Goal: Consume media (video, audio)

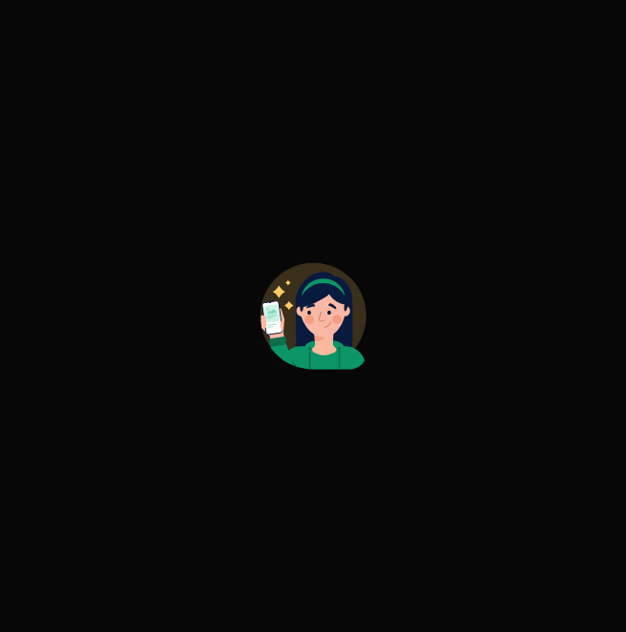
click at [502, 431] on div at bounding box center [313, 316] width 626 height 632
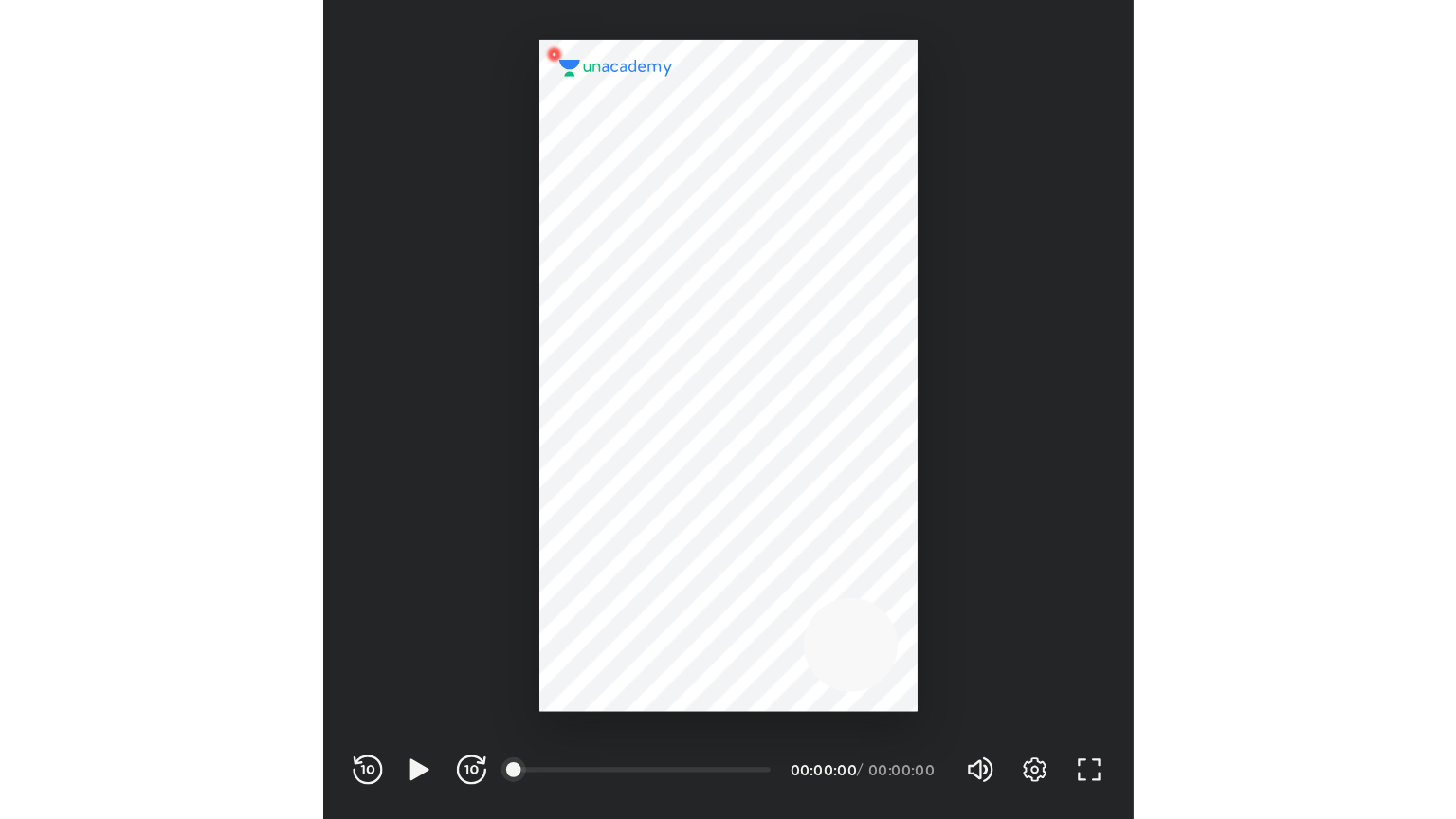
scroll to position [628, 622]
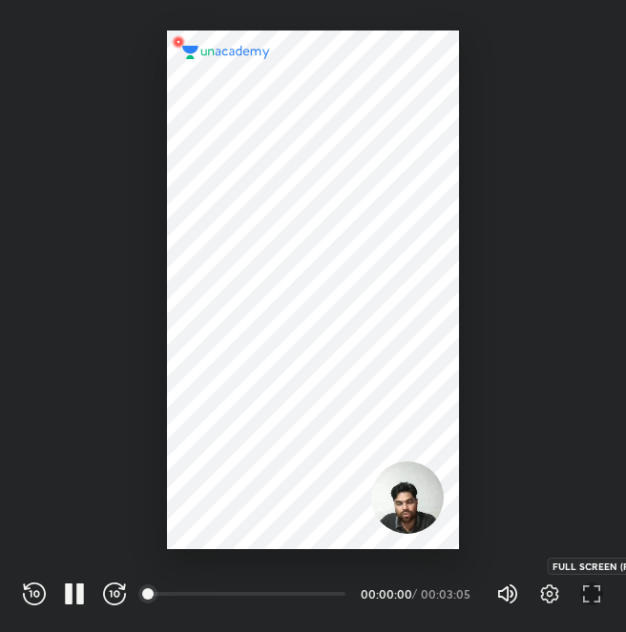
click at [585, 585] on icon "button" at bounding box center [591, 594] width 23 height 23
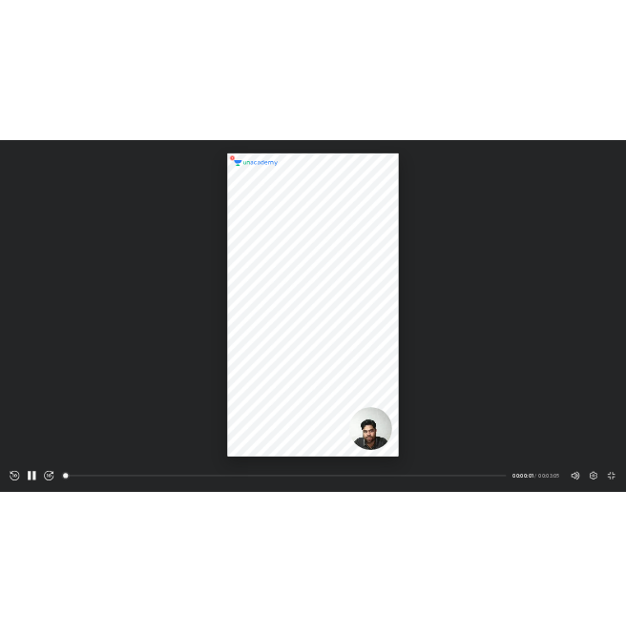
scroll to position [824, 1465]
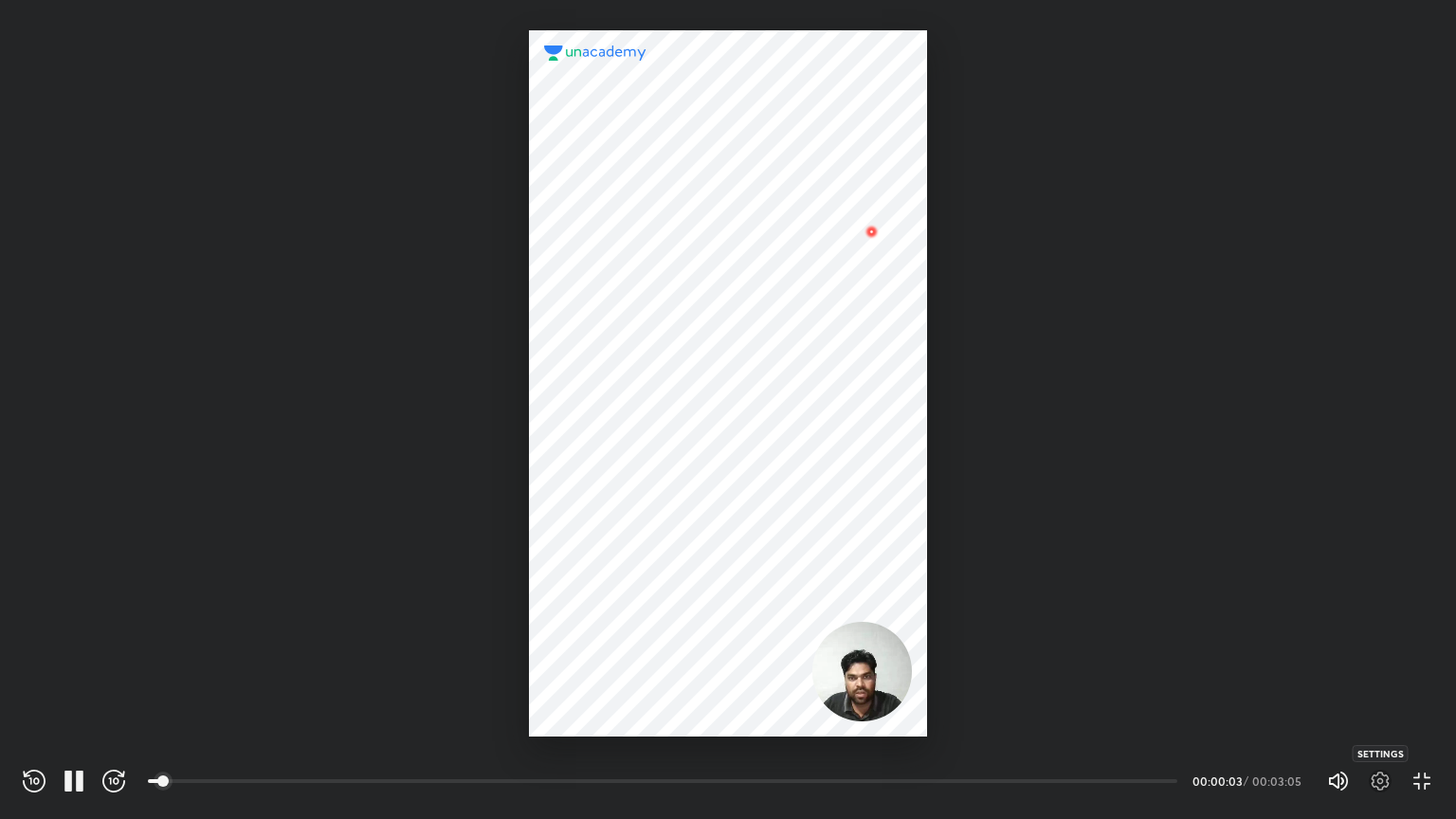
click at [621, 627] on icon "button" at bounding box center [1380, 780] width 18 height 19
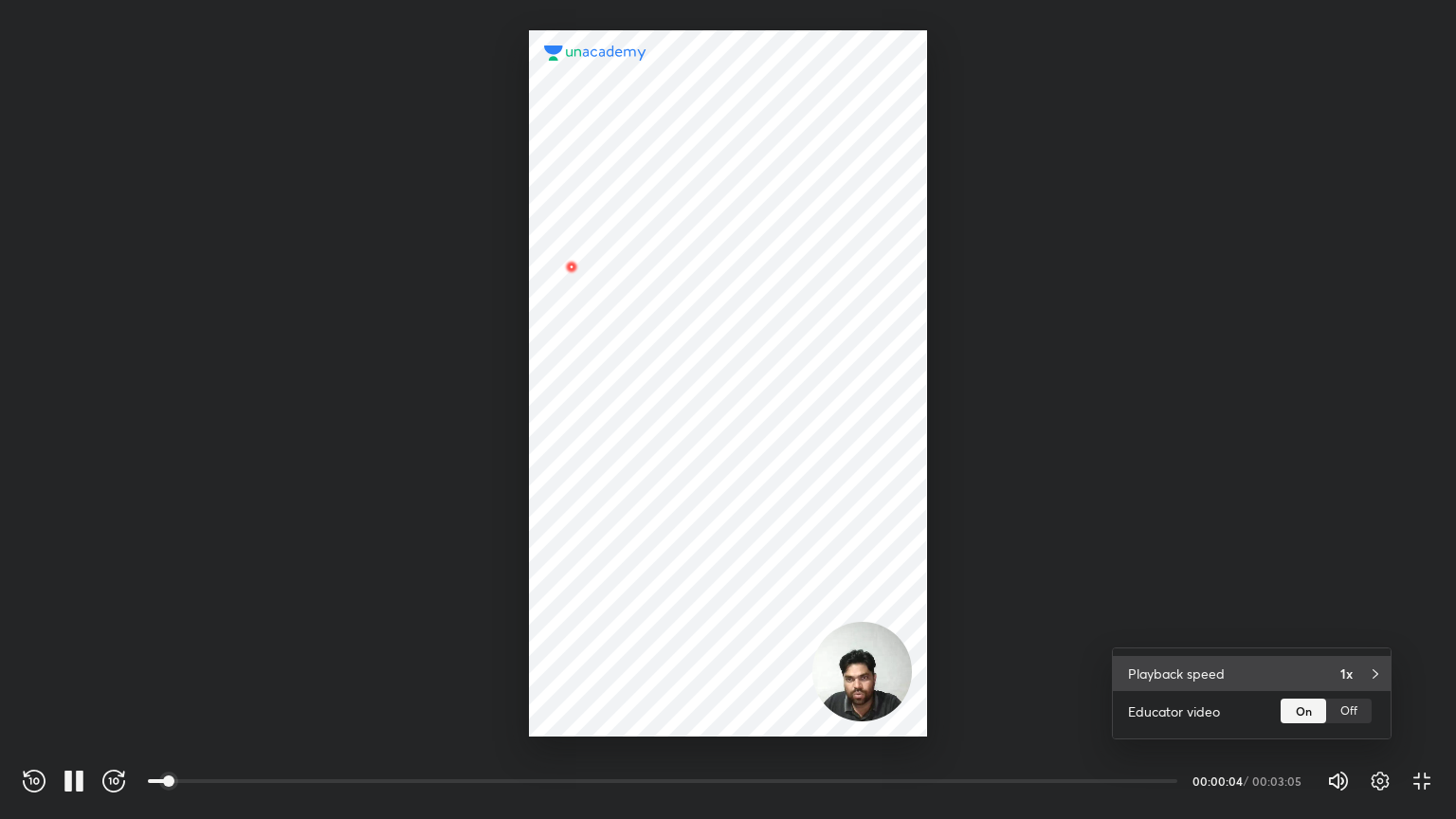
click at [621, 627] on div "Playback speed 1x" at bounding box center [1250, 673] width 277 height 35
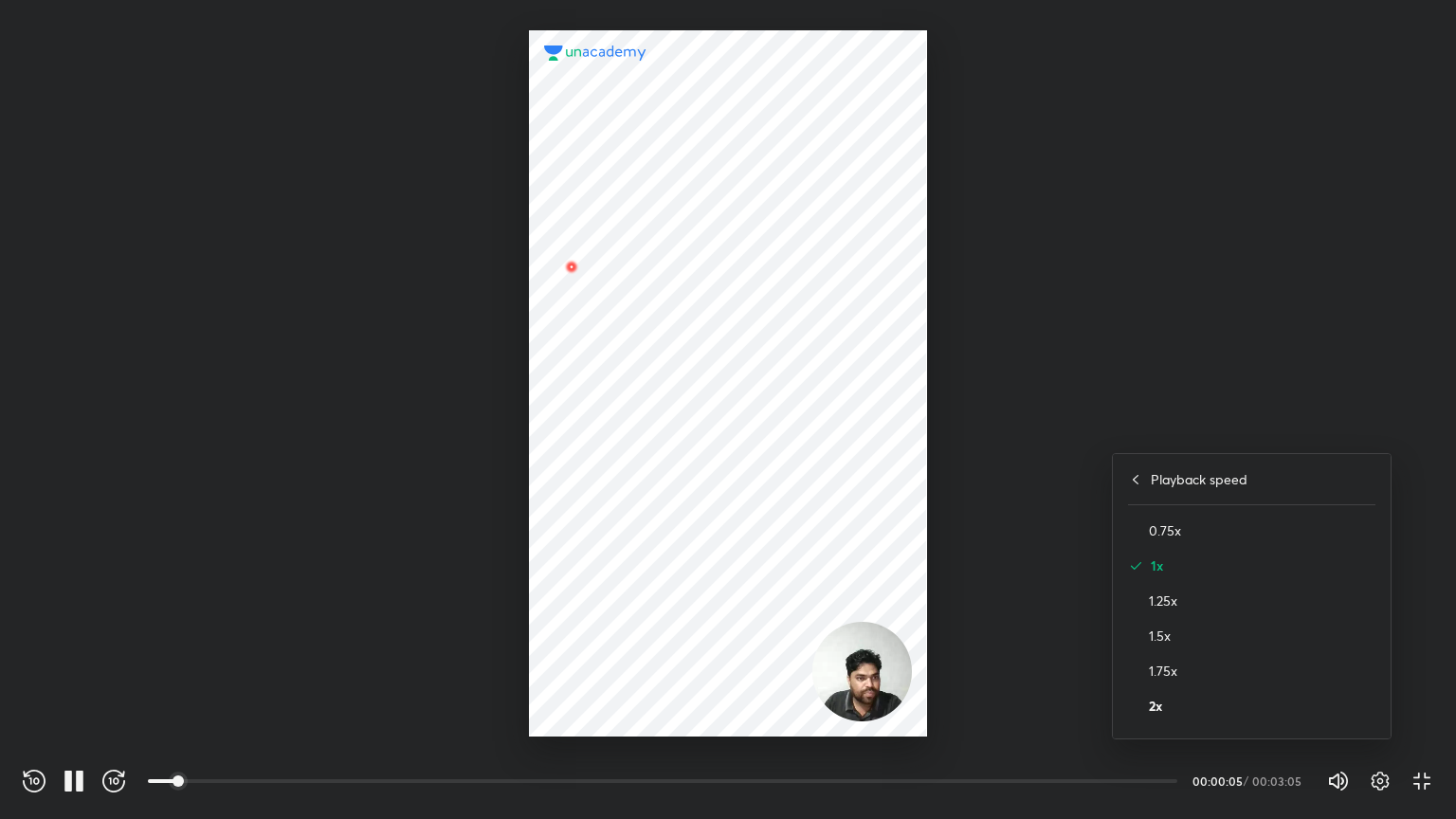
click at [621, 627] on h4 "2x" at bounding box center [1262, 706] width 227 height 20
click at [621, 255] on div at bounding box center [728, 410] width 1456 height 819
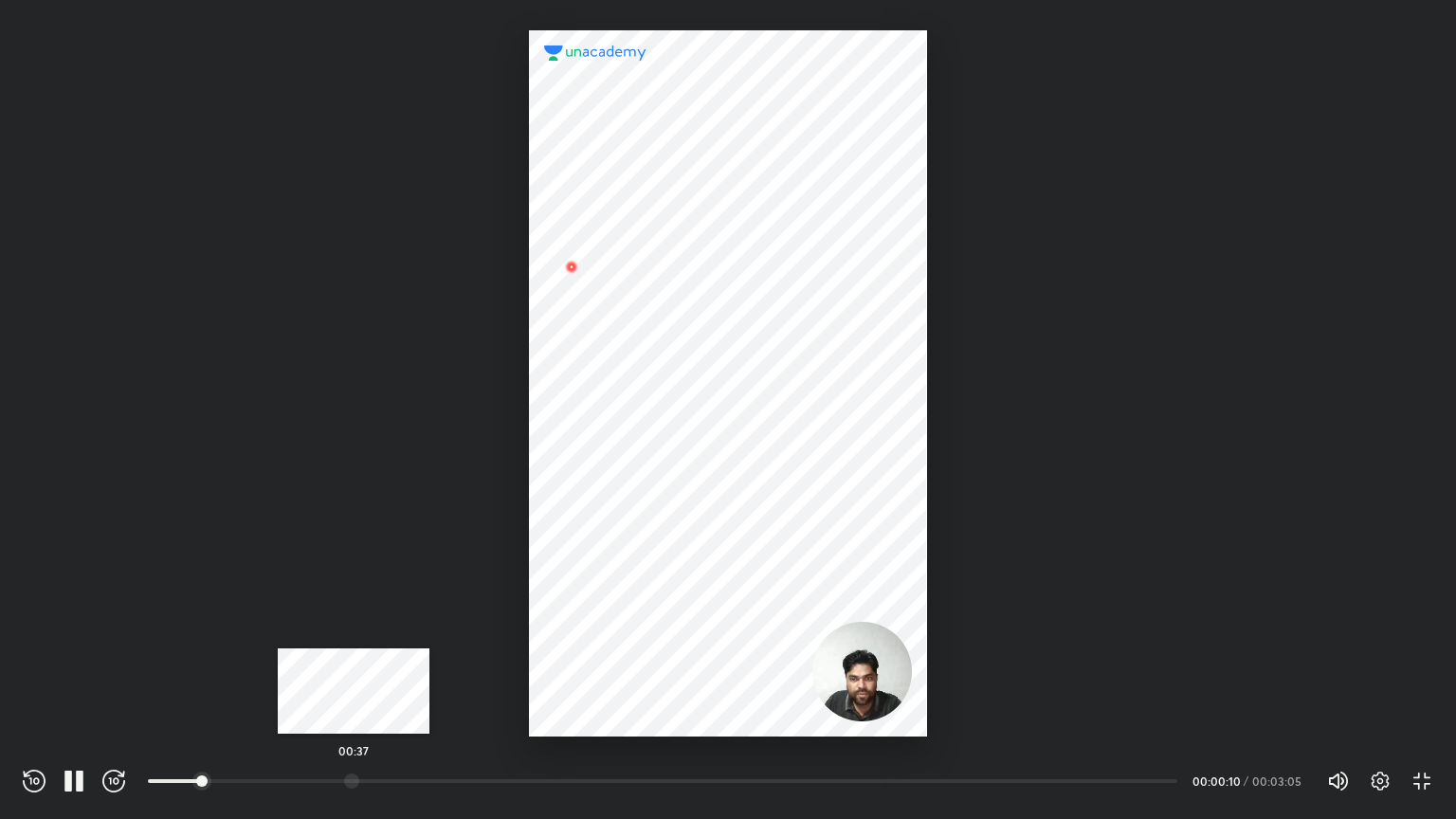
click at [354, 627] on div at bounding box center [351, 780] width 15 height 15
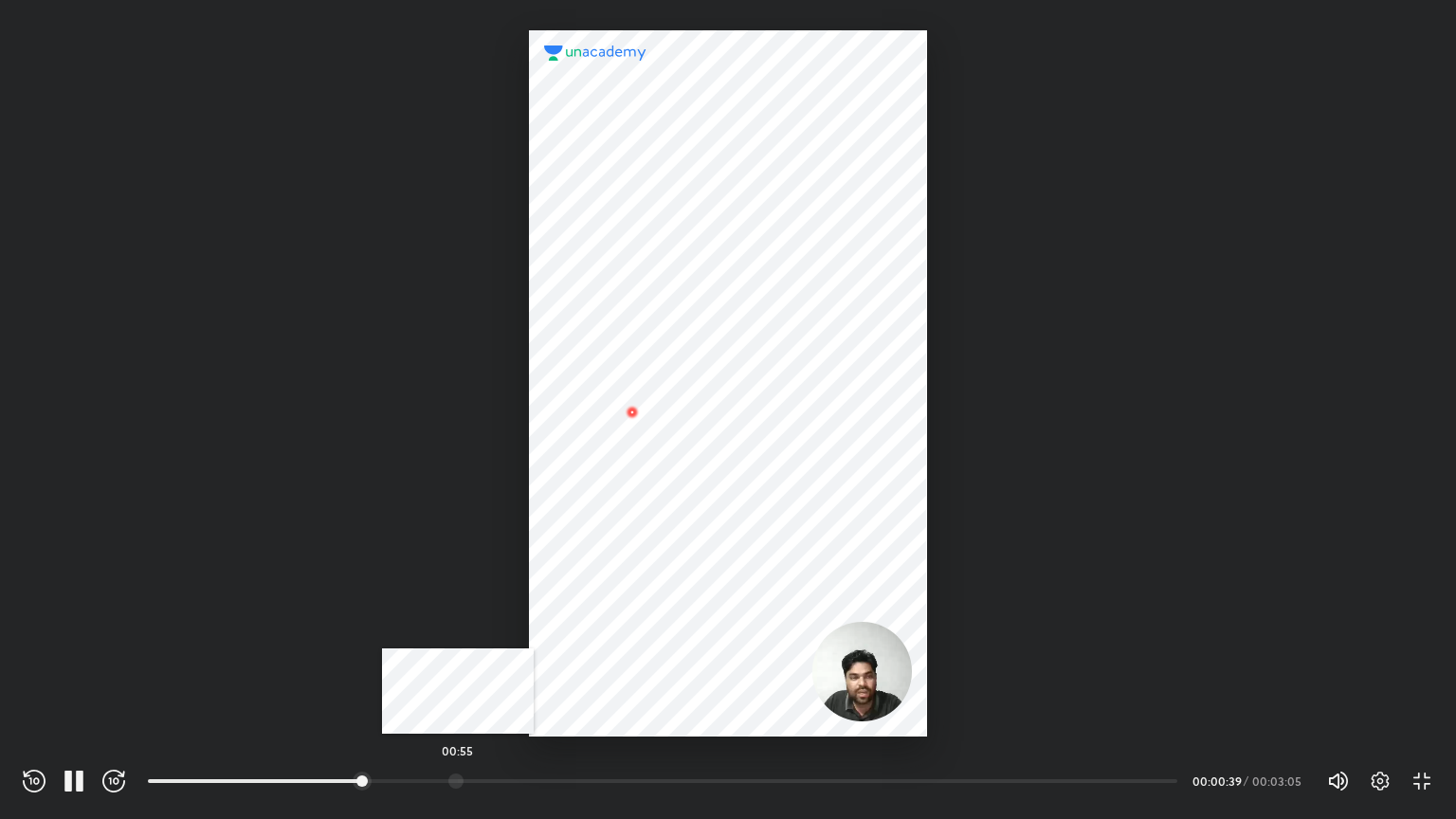
click at [458, 627] on div at bounding box center [455, 780] width 15 height 15
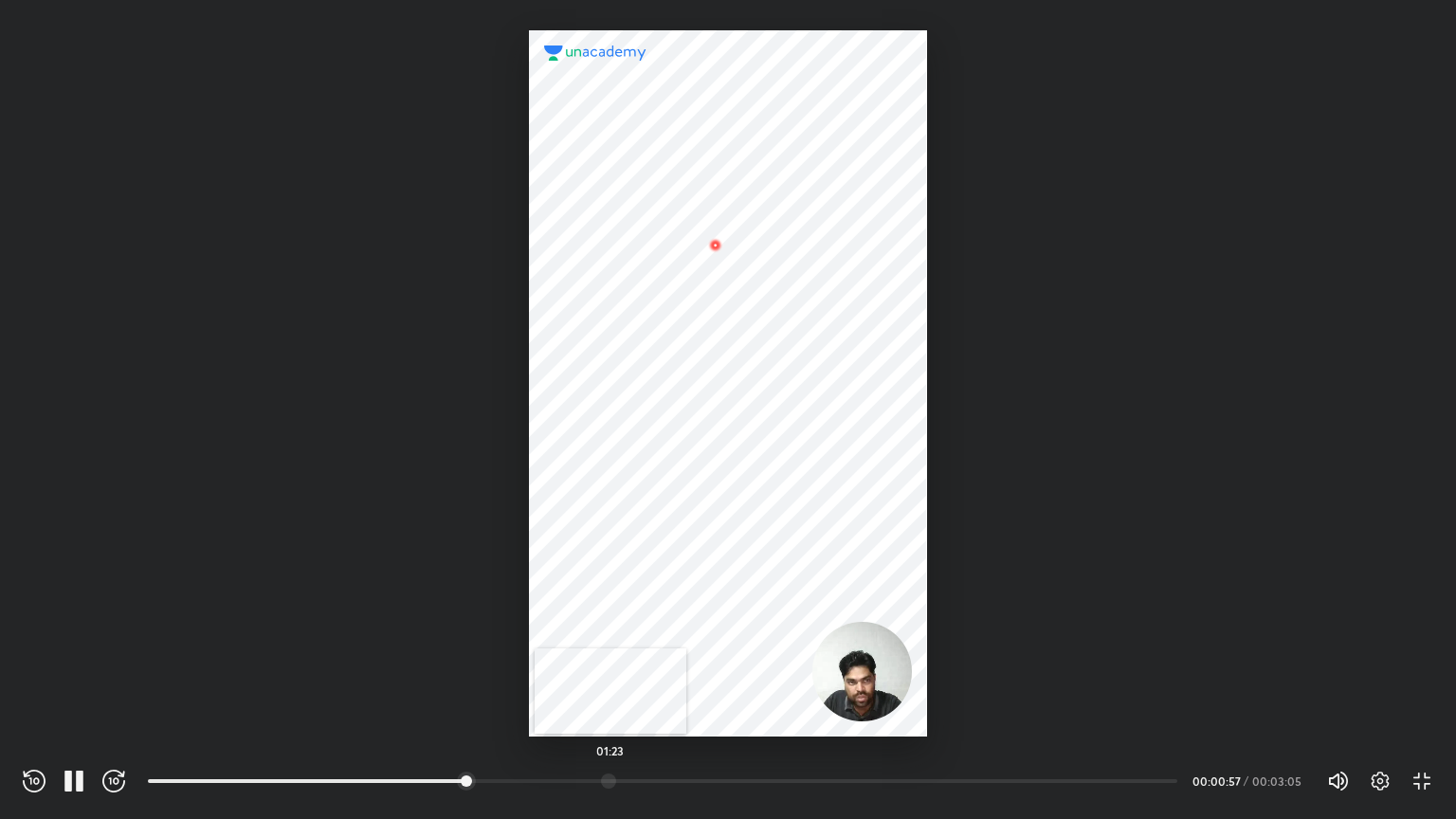
click at [610, 627] on div "01:23" at bounding box center [663, 780] width 1030 height 19
click at [621, 627] on div at bounding box center [778, 780] width 15 height 15
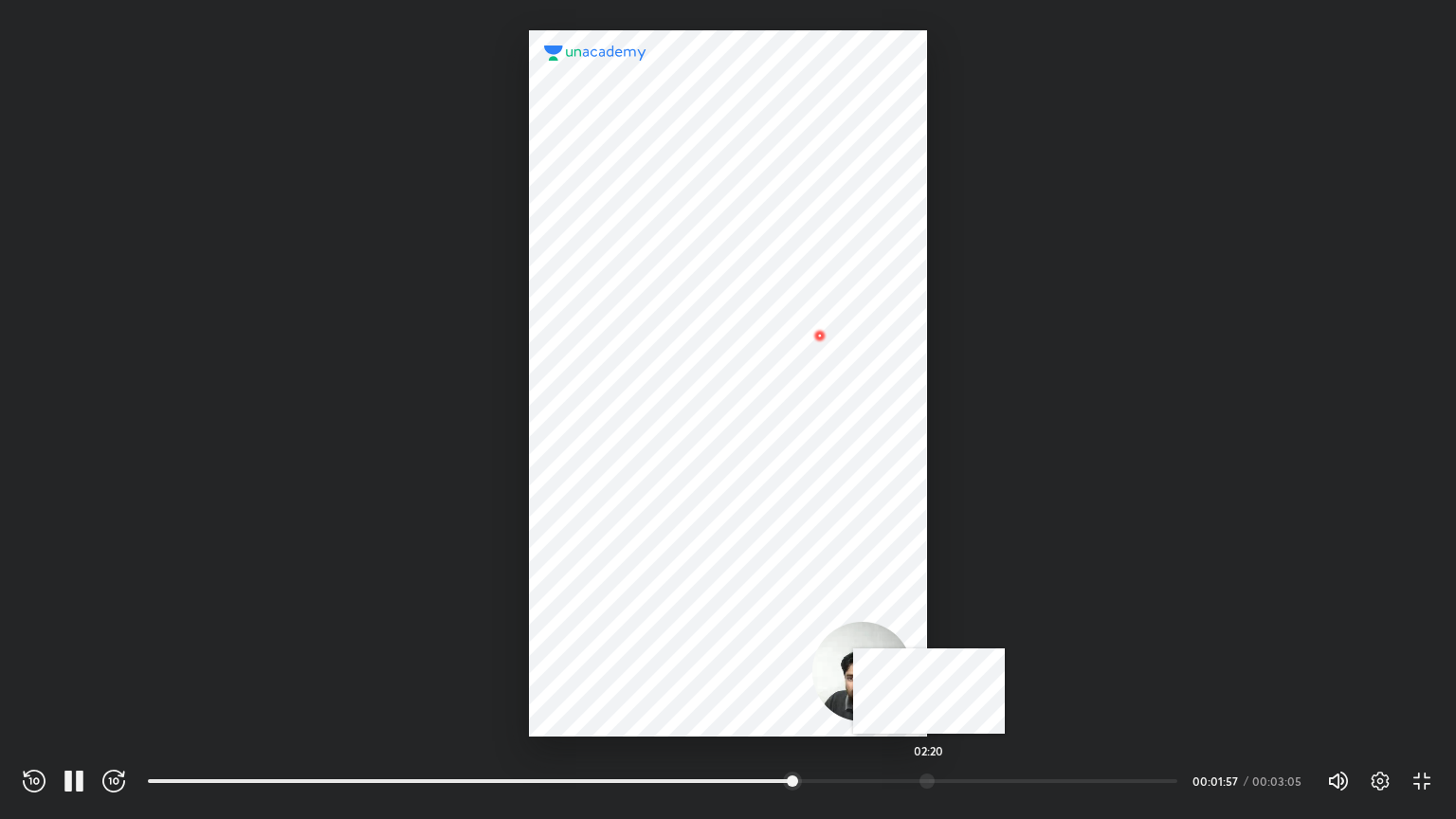
click at [621, 627] on div at bounding box center [926, 780] width 15 height 15
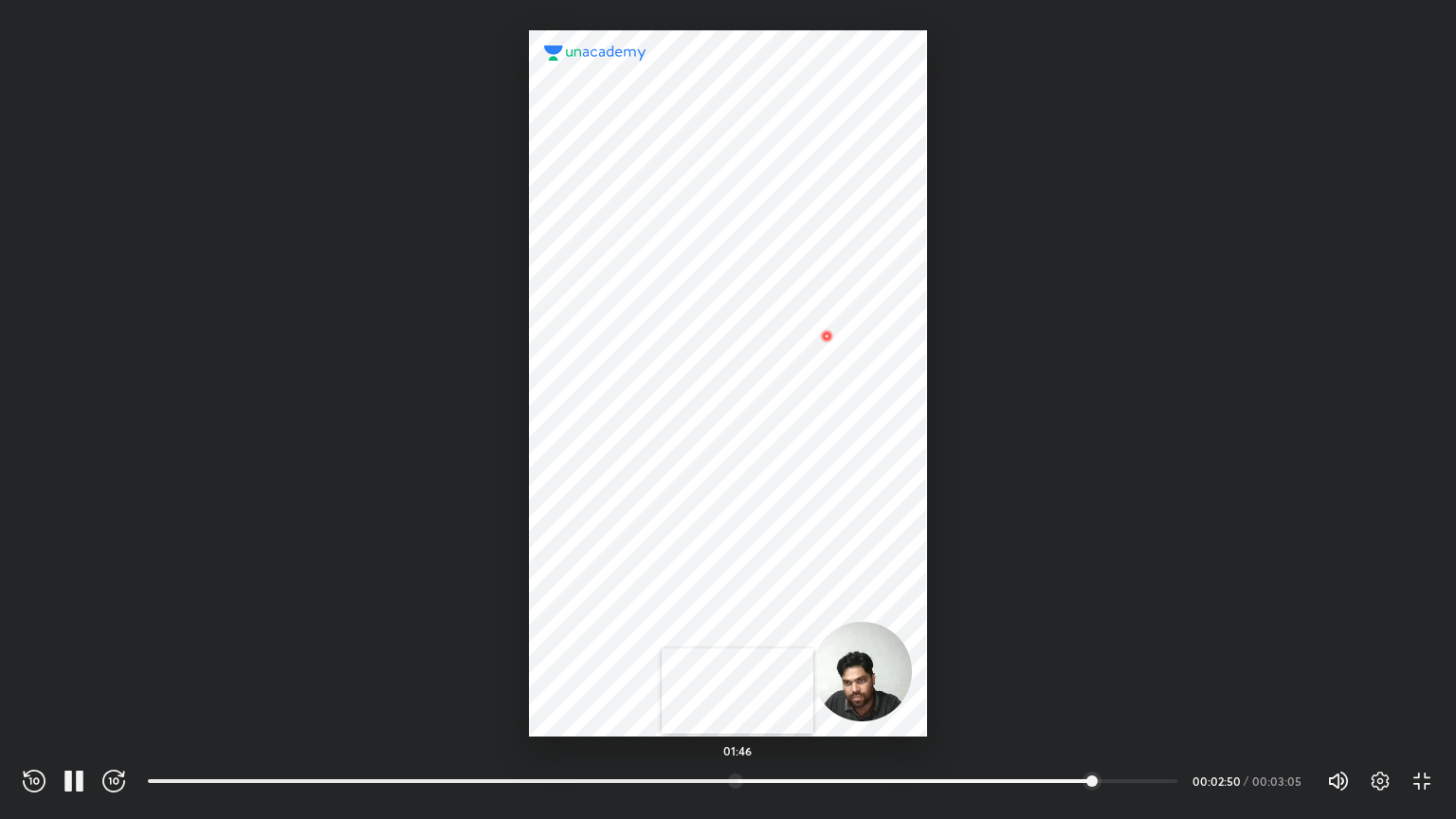
click at [621, 627] on div at bounding box center [734, 780] width 15 height 15
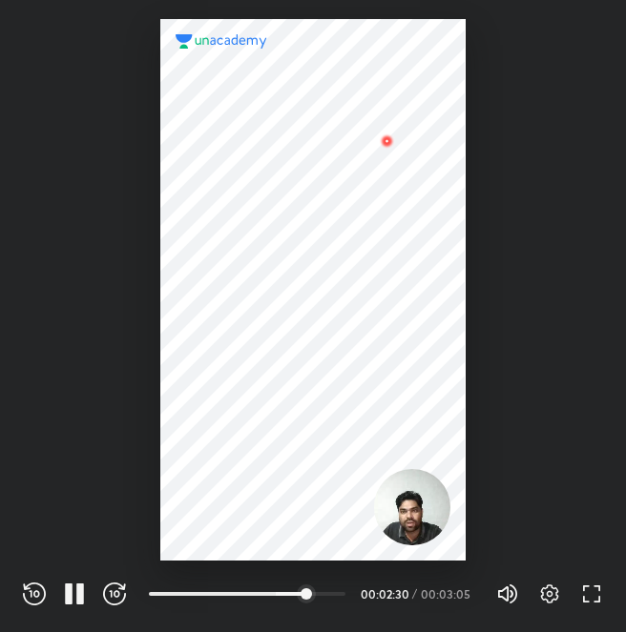
scroll to position [632, 626]
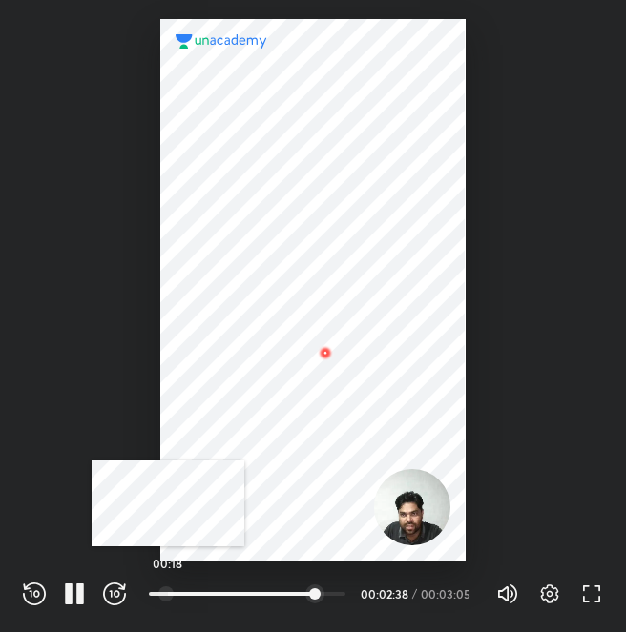
click at [168, 596] on div at bounding box center [165, 593] width 15 height 15
